Goal: Task Accomplishment & Management: Use online tool/utility

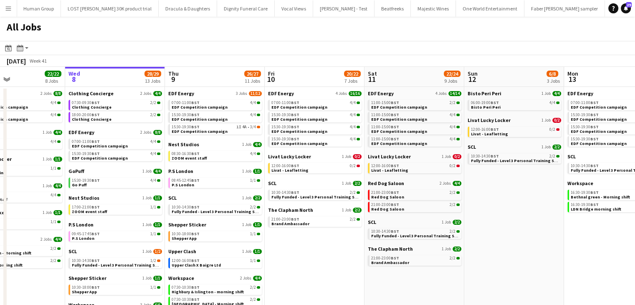
scroll to position [0, 325]
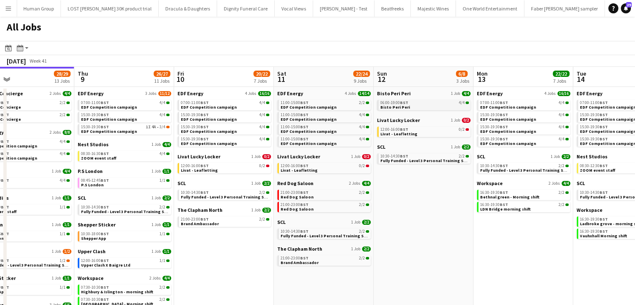
click at [388, 104] on span "06:00-19:00 BST" at bounding box center [394, 103] width 28 height 4
